Goal: Transaction & Acquisition: Book appointment/travel/reservation

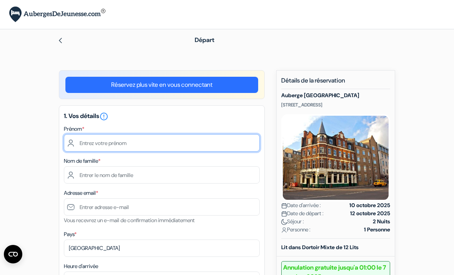
click at [192, 143] on input "text" at bounding box center [162, 142] width 196 height 17
type input "Céline"
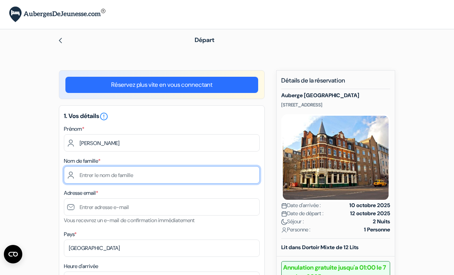
click at [186, 174] on input "text" at bounding box center [162, 174] width 196 height 17
type input "CHAIGNE"
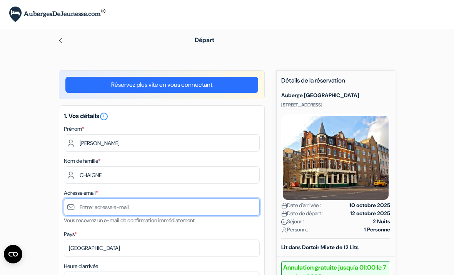
click at [191, 207] on input "text" at bounding box center [162, 206] width 196 height 17
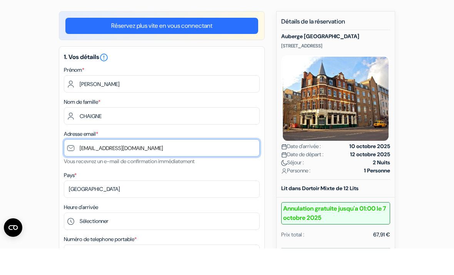
scroll to position [49, 0]
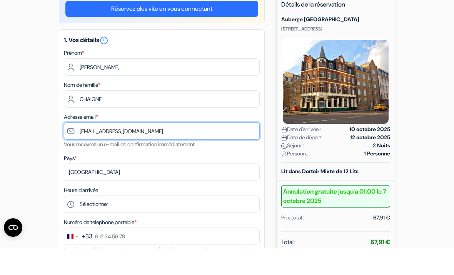
type input "[EMAIL_ADDRESS][DOMAIN_NAME]"
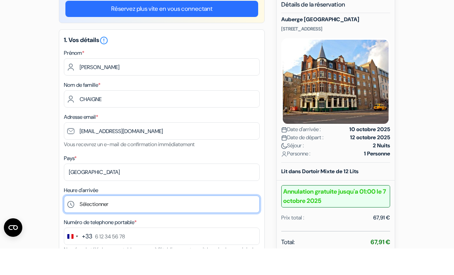
click at [230, 222] on select "Sélectionner 15:00 16:00 17:00 18:00 19:00 20:00 21:00 22:00 23:00 0:00" at bounding box center [162, 230] width 196 height 17
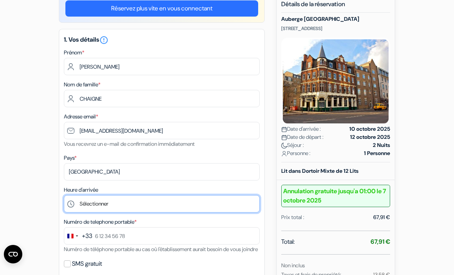
select select "21"
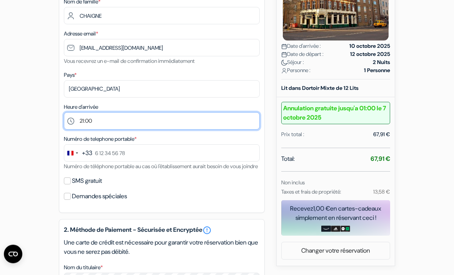
scroll to position [159, 0]
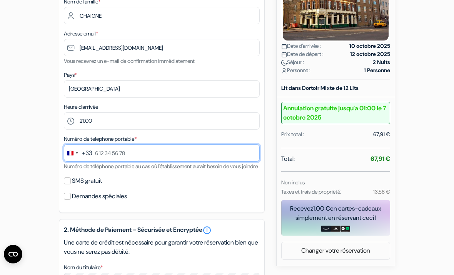
click at [192, 155] on input "text" at bounding box center [162, 152] width 196 height 17
type input "6 81 74 38 74"
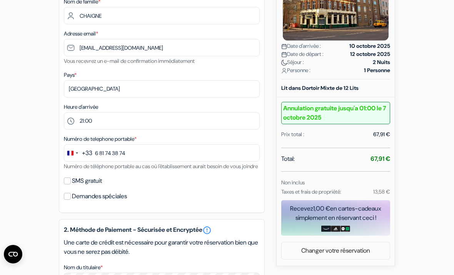
click at [95, 186] on label "SMS gratuit" at bounding box center [87, 180] width 30 height 11
click at [71, 184] on input "SMS gratuit" at bounding box center [67, 180] width 7 height 7
checkbox input "true"
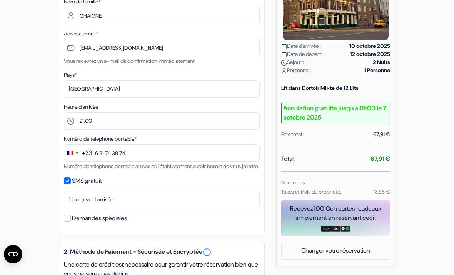
click at [118, 223] on label "Demandes spéciales" at bounding box center [99, 218] width 55 height 11
click at [71, 221] on input "Demandes spéciales" at bounding box center [67, 217] width 7 height 7
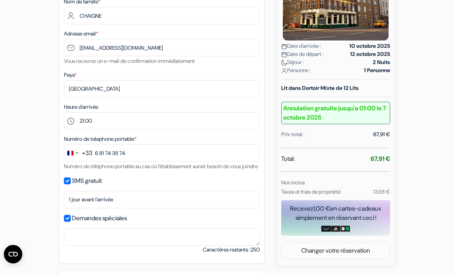
click at [123, 223] on label "Demandes spéciales" at bounding box center [99, 218] width 55 height 11
click at [71, 221] on input "Demandes spéciales" at bounding box center [67, 217] width 7 height 7
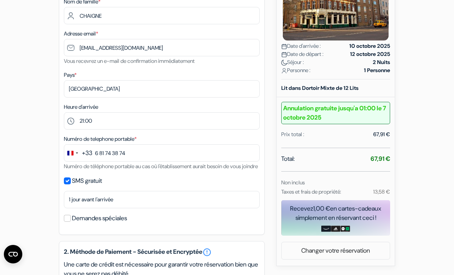
click at [126, 223] on label "Demandes spéciales" at bounding box center [99, 218] width 55 height 11
click at [71, 221] on input "Demandes spéciales" at bounding box center [67, 217] width 7 height 7
checkbox input "true"
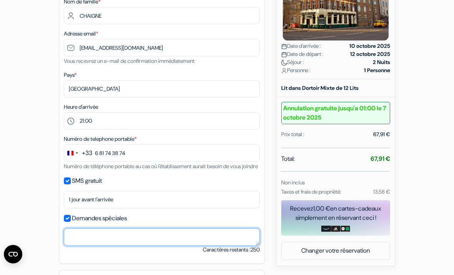
click at [128, 244] on textarea "Nom du titulaire *" at bounding box center [162, 236] width 196 height 17
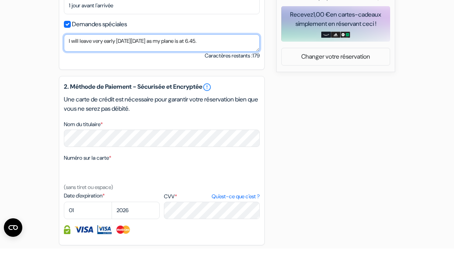
scroll to position [341, 0]
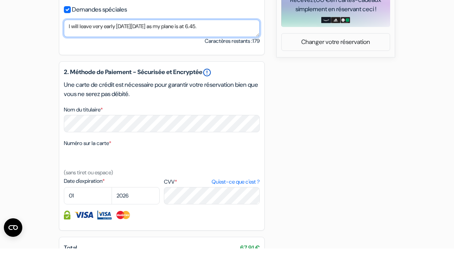
type textarea "I will leave very early on Sunday 12th October as my plane is at 6.45."
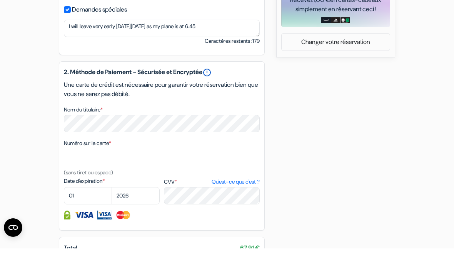
click at [212, 94] on link "error_outline" at bounding box center [207, 98] width 9 height 9
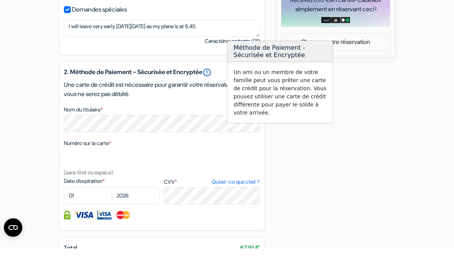
scroll to position [368, 0]
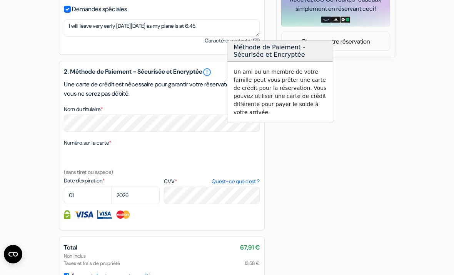
click at [343, 217] on div "add_box Auberge Dover Castle 6A Great Dover Street, Londres, Angleterre Détails…" at bounding box center [227, 24] width 370 height 645
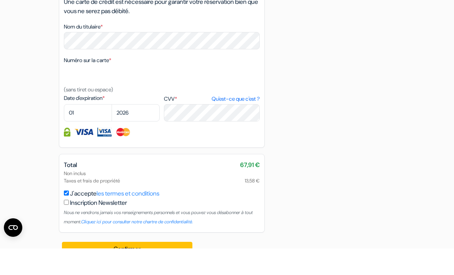
scroll to position [450, 0]
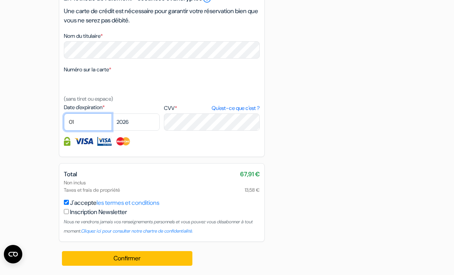
click at [94, 123] on select "01 02 03 04 05 06 07 08 09 10 11 12" at bounding box center [88, 121] width 48 height 17
select select "10"
click at [131, 121] on select "2025 2026 2027 2028 2029 2030 2031 2032 2033 2034 2035 2036 2037 2038 2039 2040…" at bounding box center [136, 121] width 48 height 17
select select "2025"
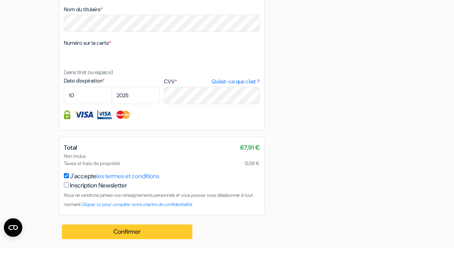
click at [145, 251] on button "Confirmer Loading..." at bounding box center [127, 258] width 131 height 15
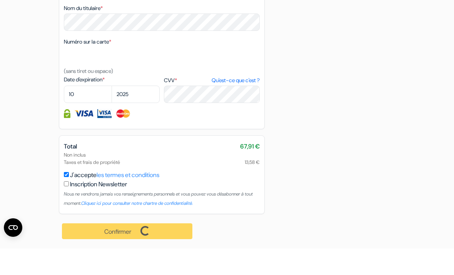
scroll to position [451, 0]
